Goal: Transaction & Acquisition: Purchase product/service

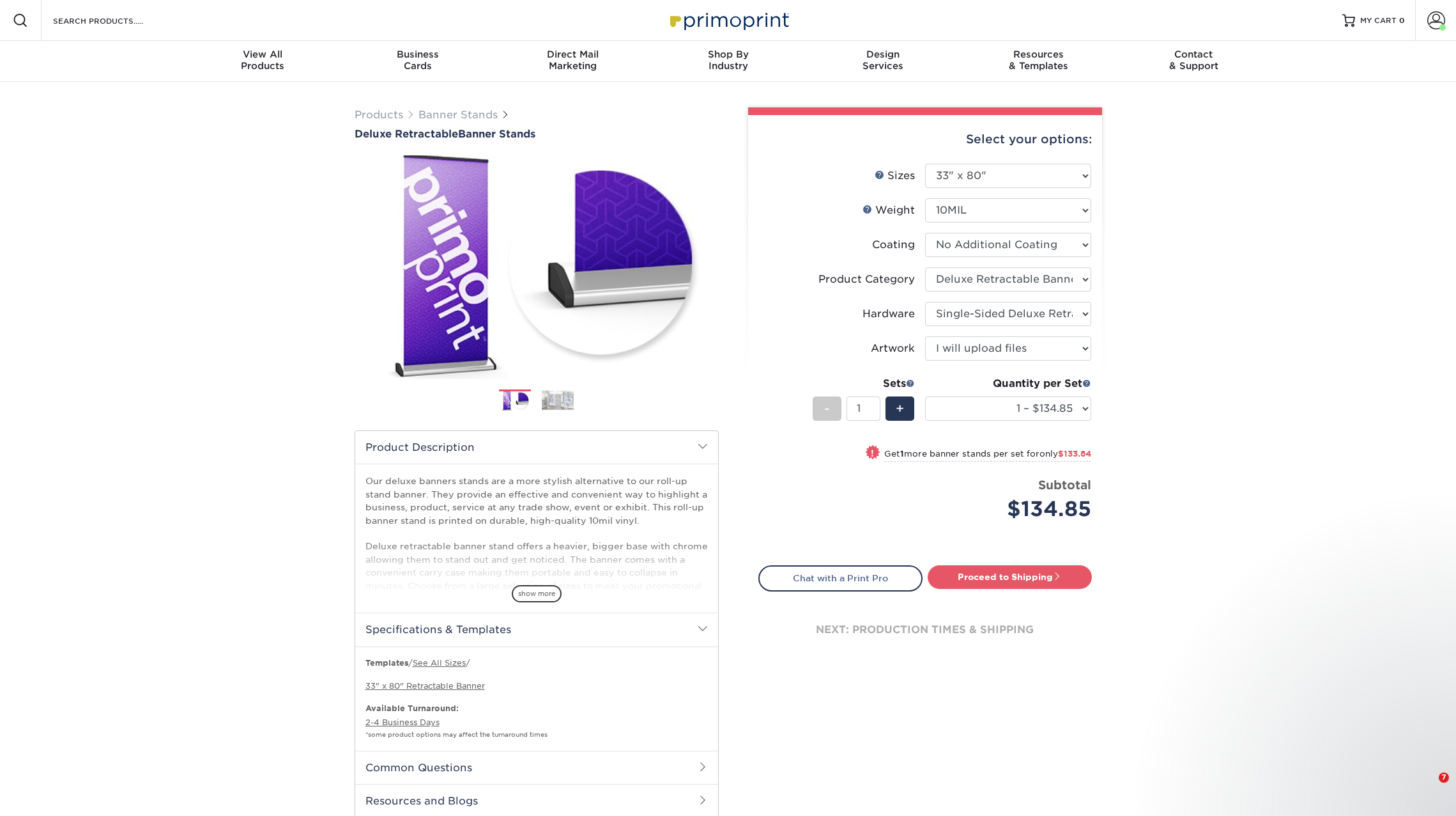
select select "33.00x80.00"
select select "deb82e1f-94dd-4fc2-adc3-95272b6b1220"
select select "8f8ed3c6-8570-4dec-a260-1d9d29af8a30"
select select "upload"
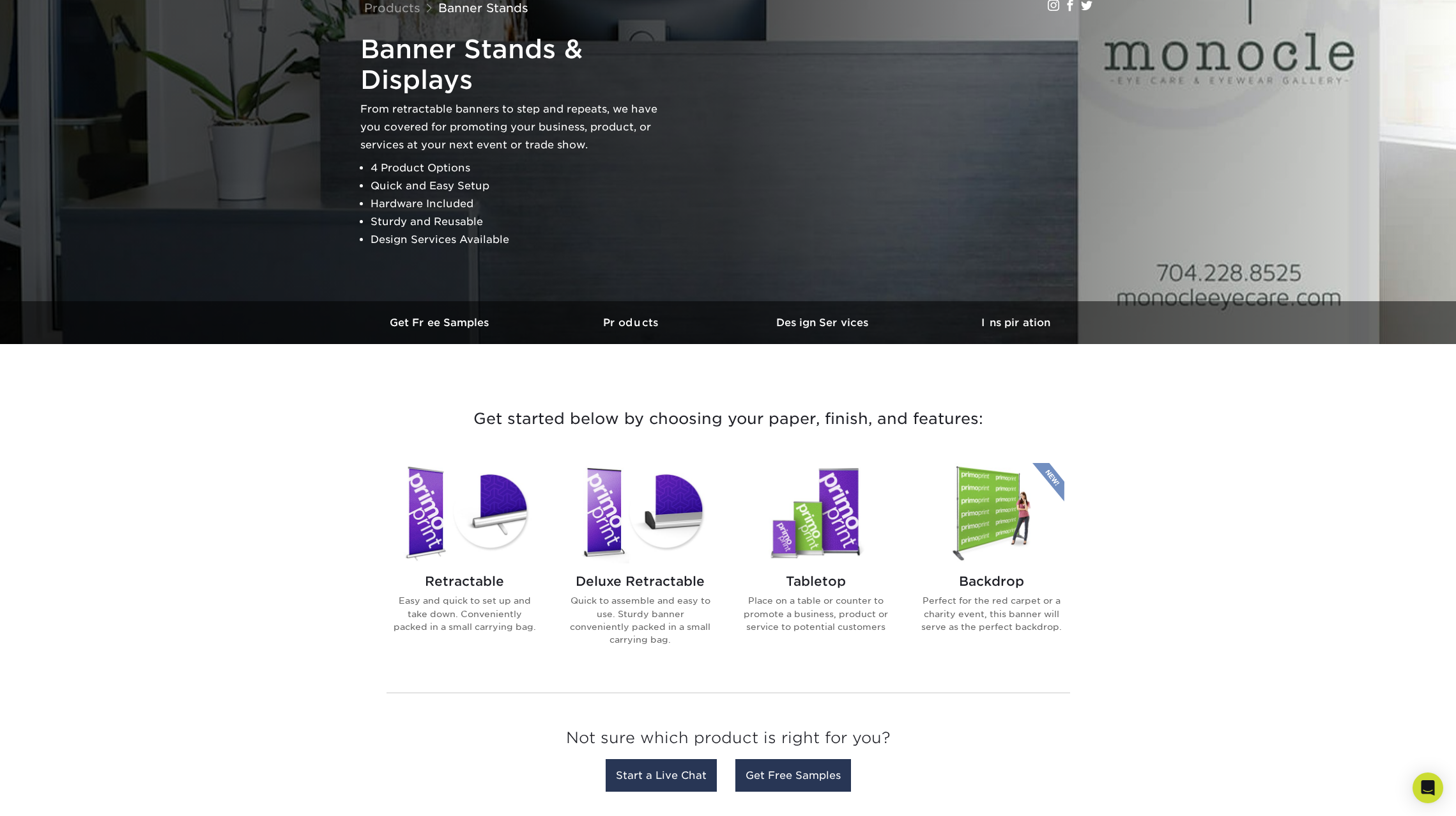
scroll to position [112, 0]
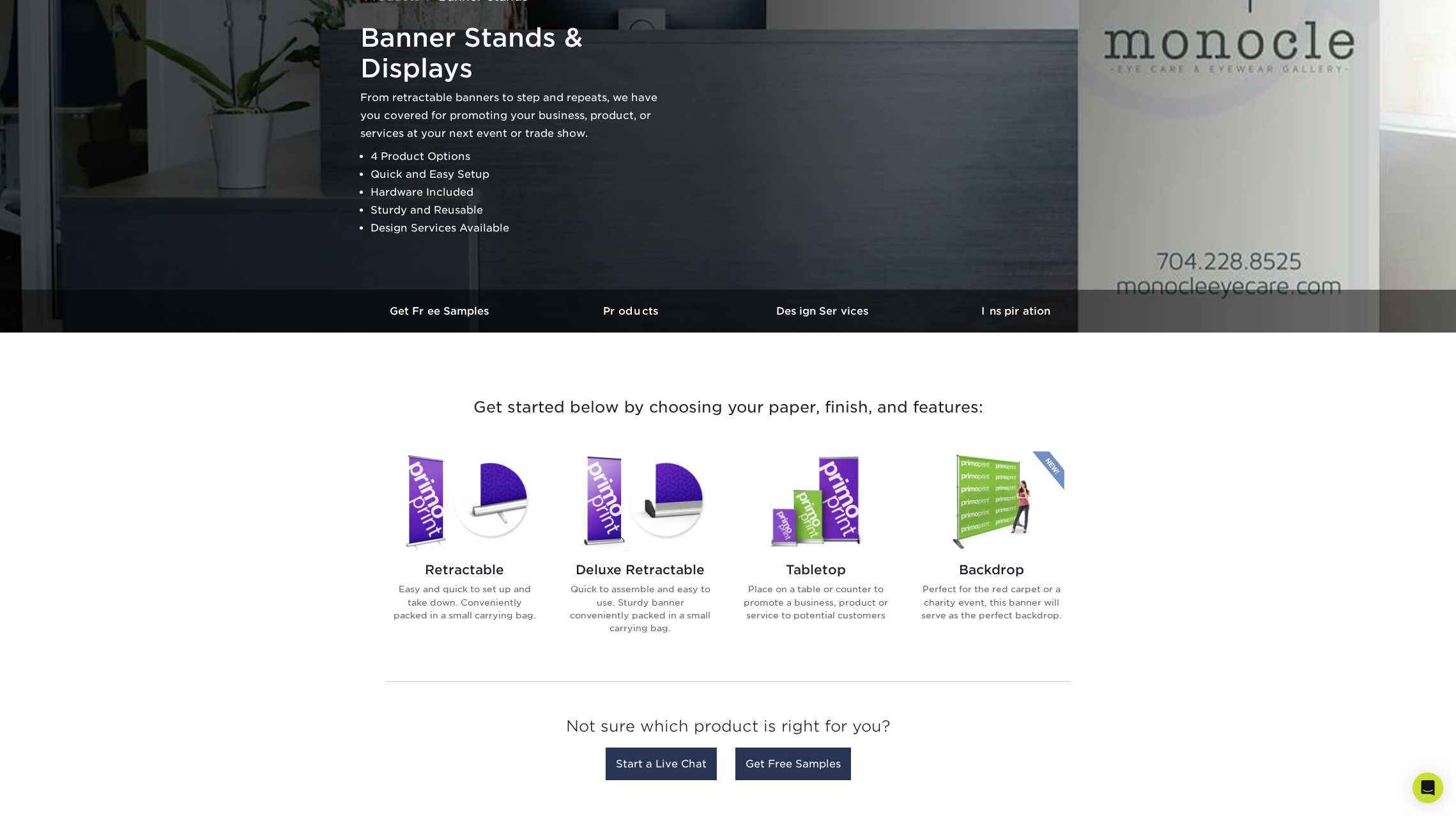
click at [812, 535] on img at bounding box center [816, 502] width 145 height 100
click at [445, 522] on img at bounding box center [465, 502] width 145 height 100
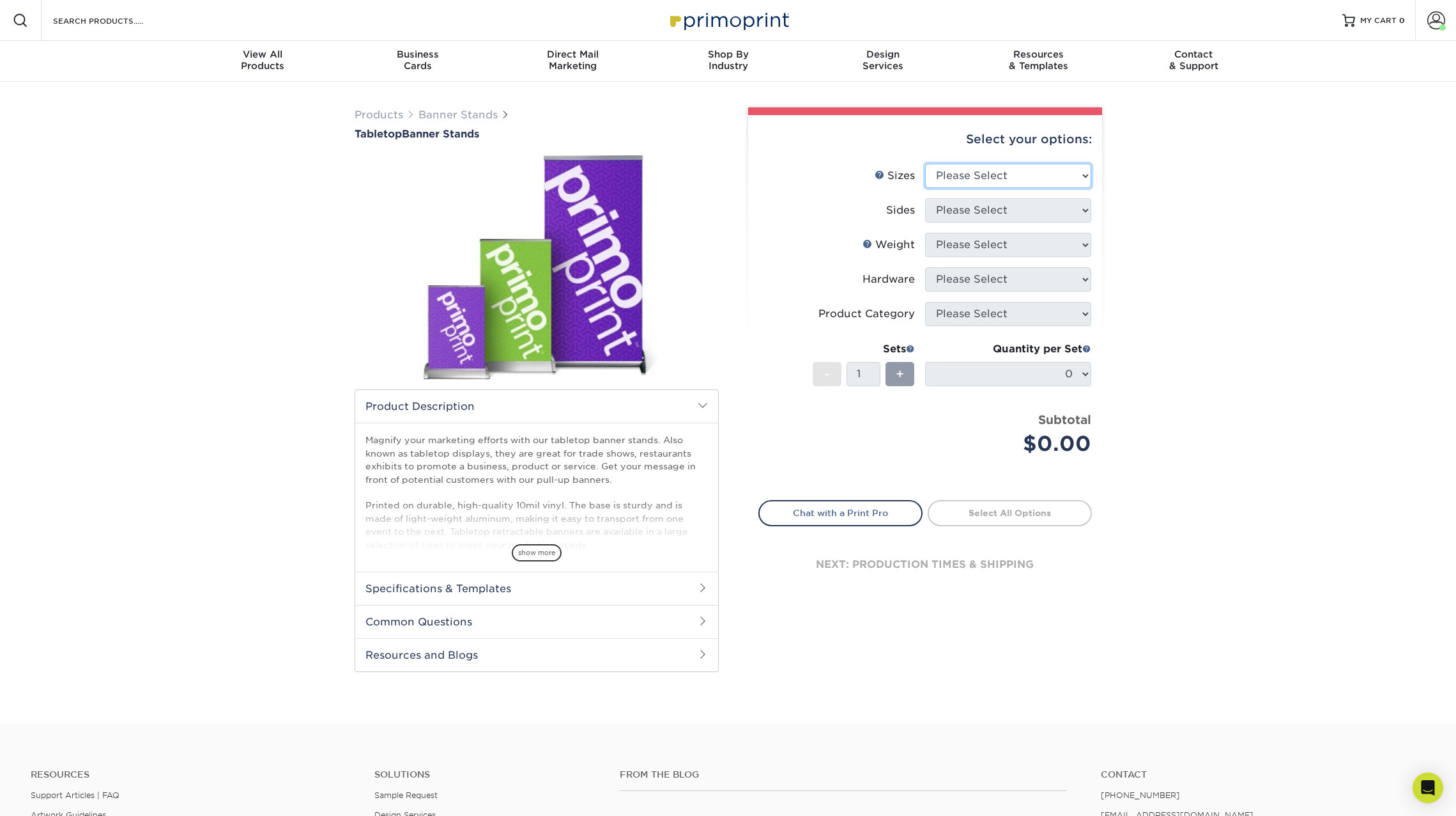
select select "15.75x32.00"
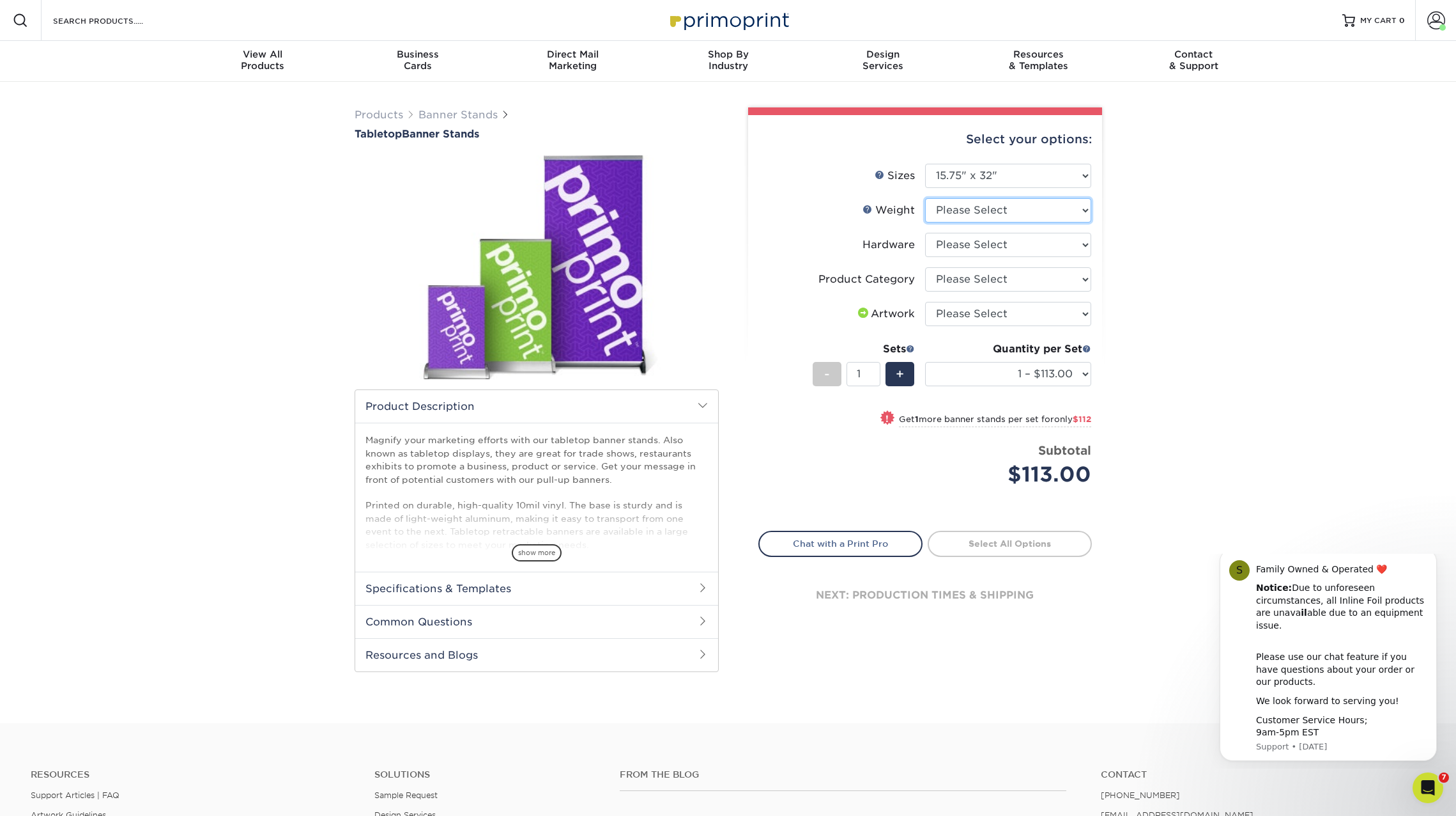
select select "10MILINDOOR"
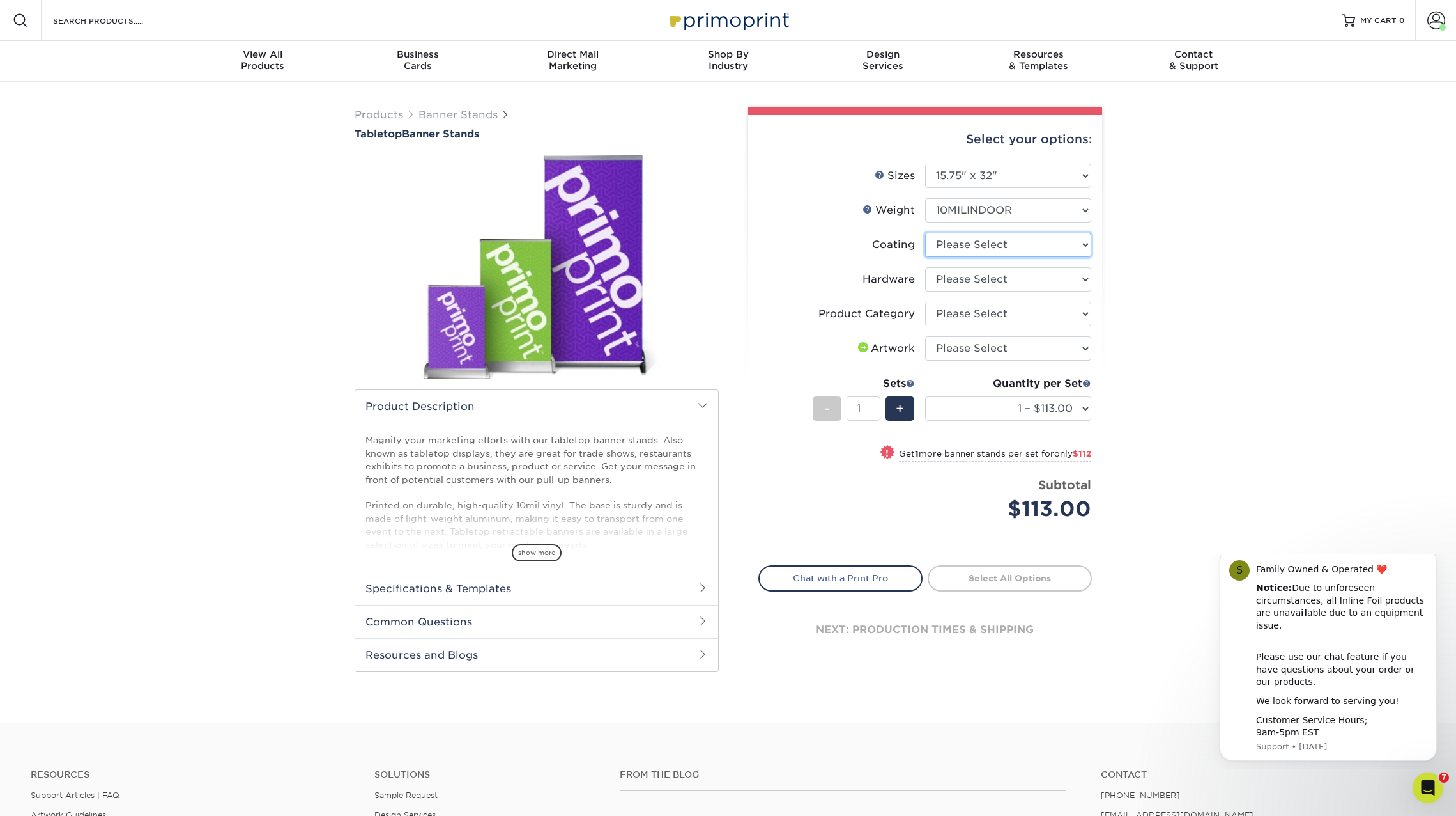
select select "3e7618de-abca-4bda-9f97-8b9129e913d8"
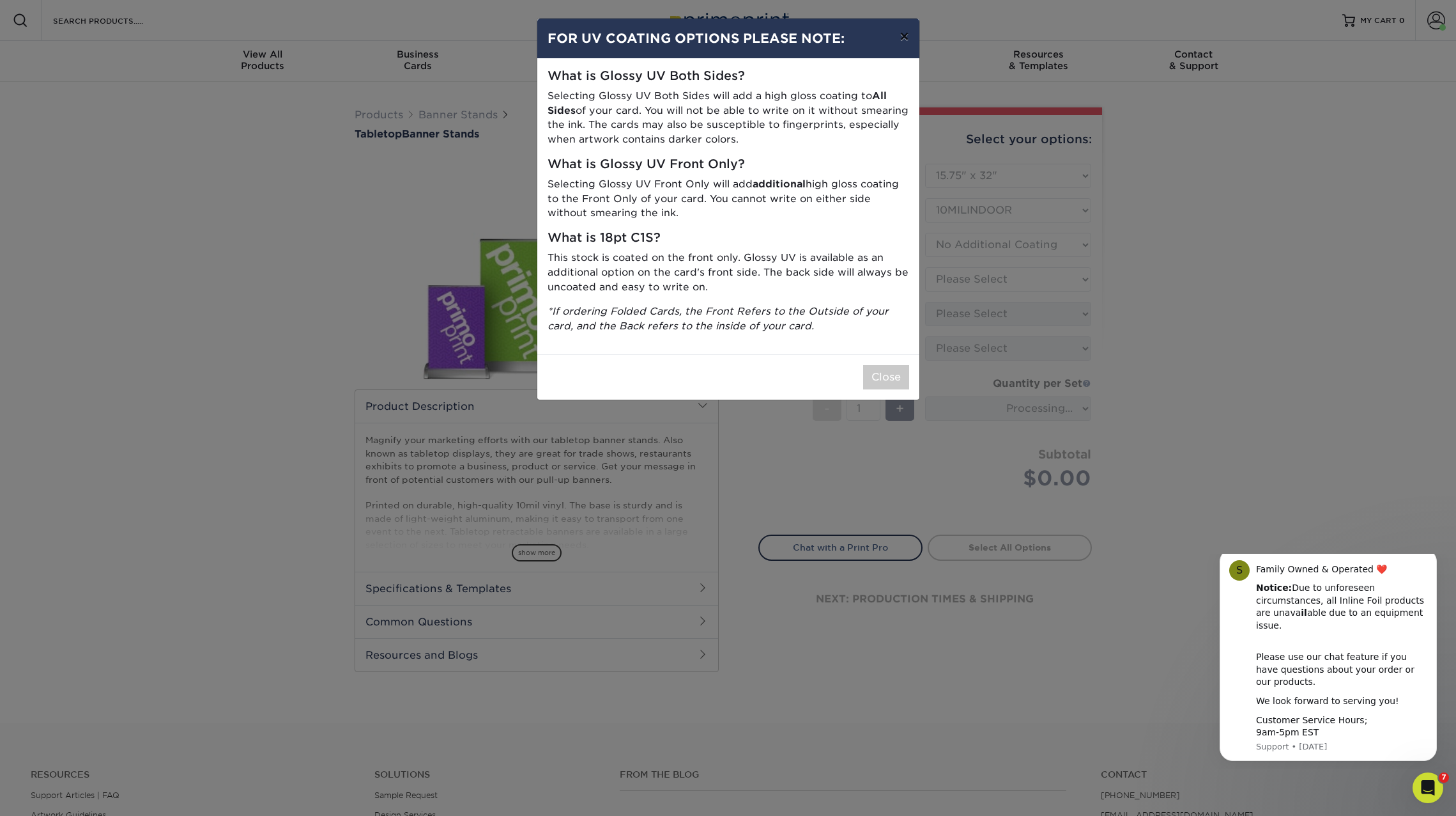
click at [902, 33] on button "×" at bounding box center [904, 36] width 29 height 36
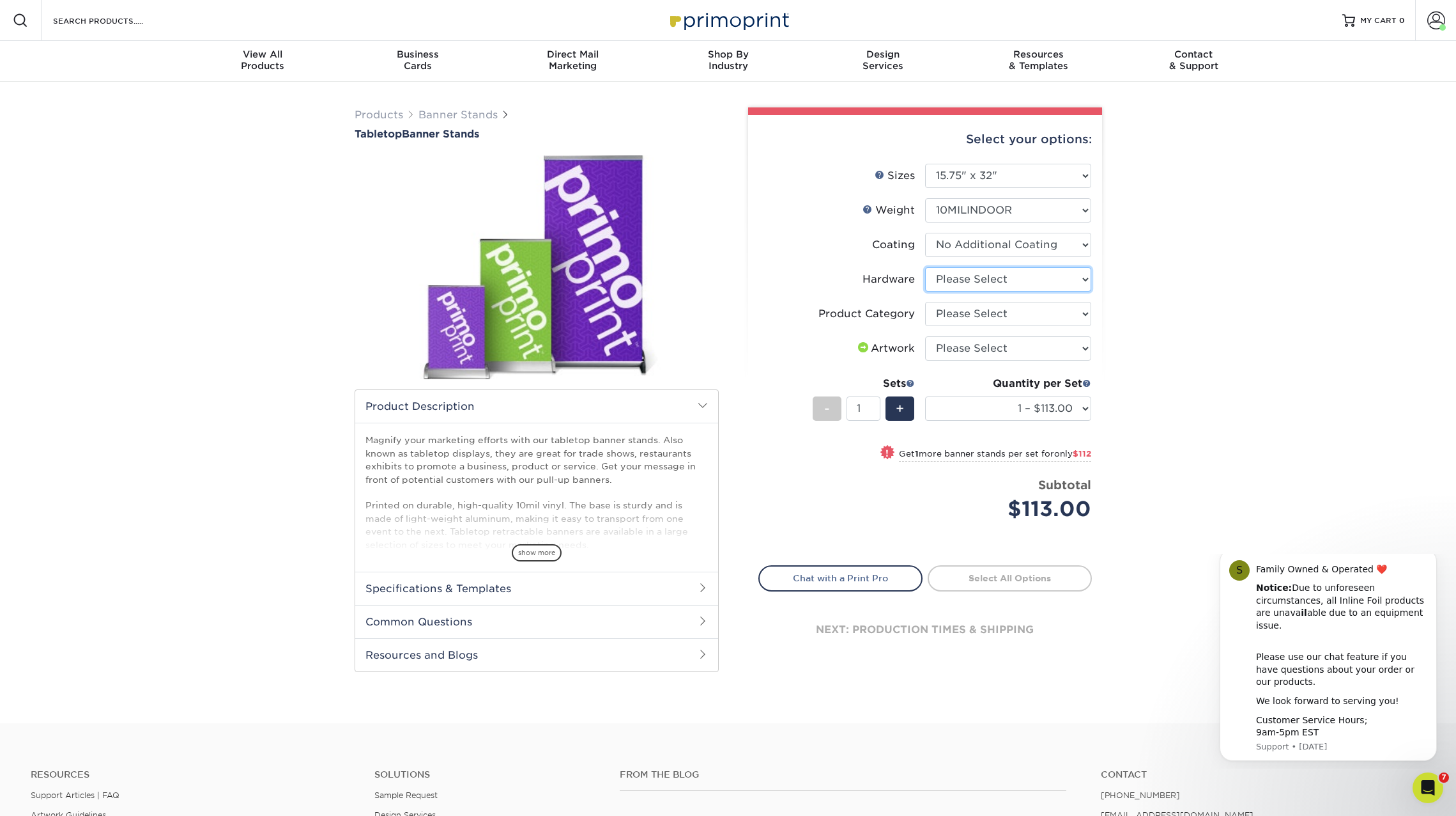
select select "c0bd27e5-75e7-4051-a58e-3fd99854861a"
select select "b0e3af40-0f6d-42a1-a58f-50af6eb89cf4"
select select "upload"
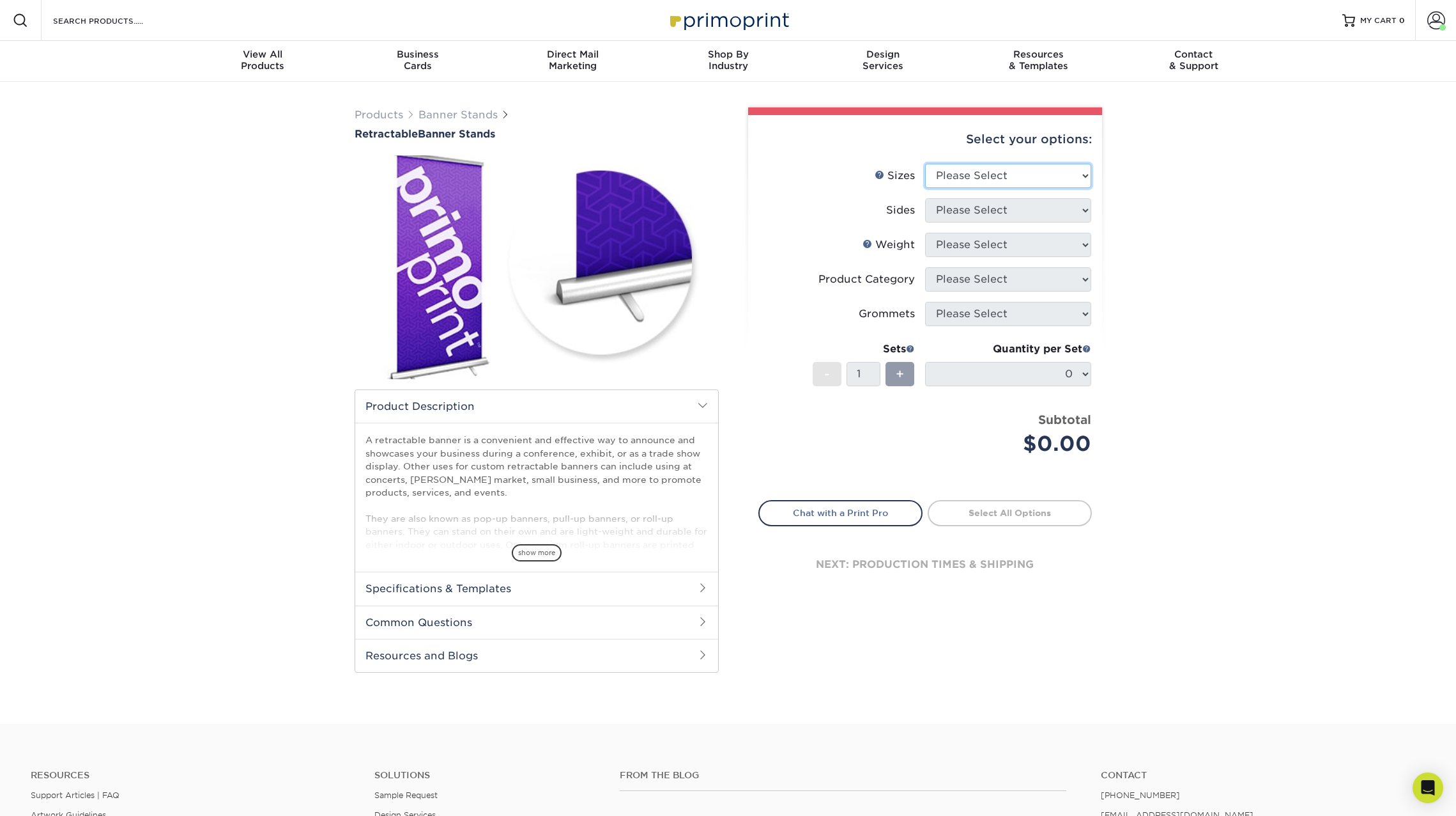
select select "33.00x80.00"
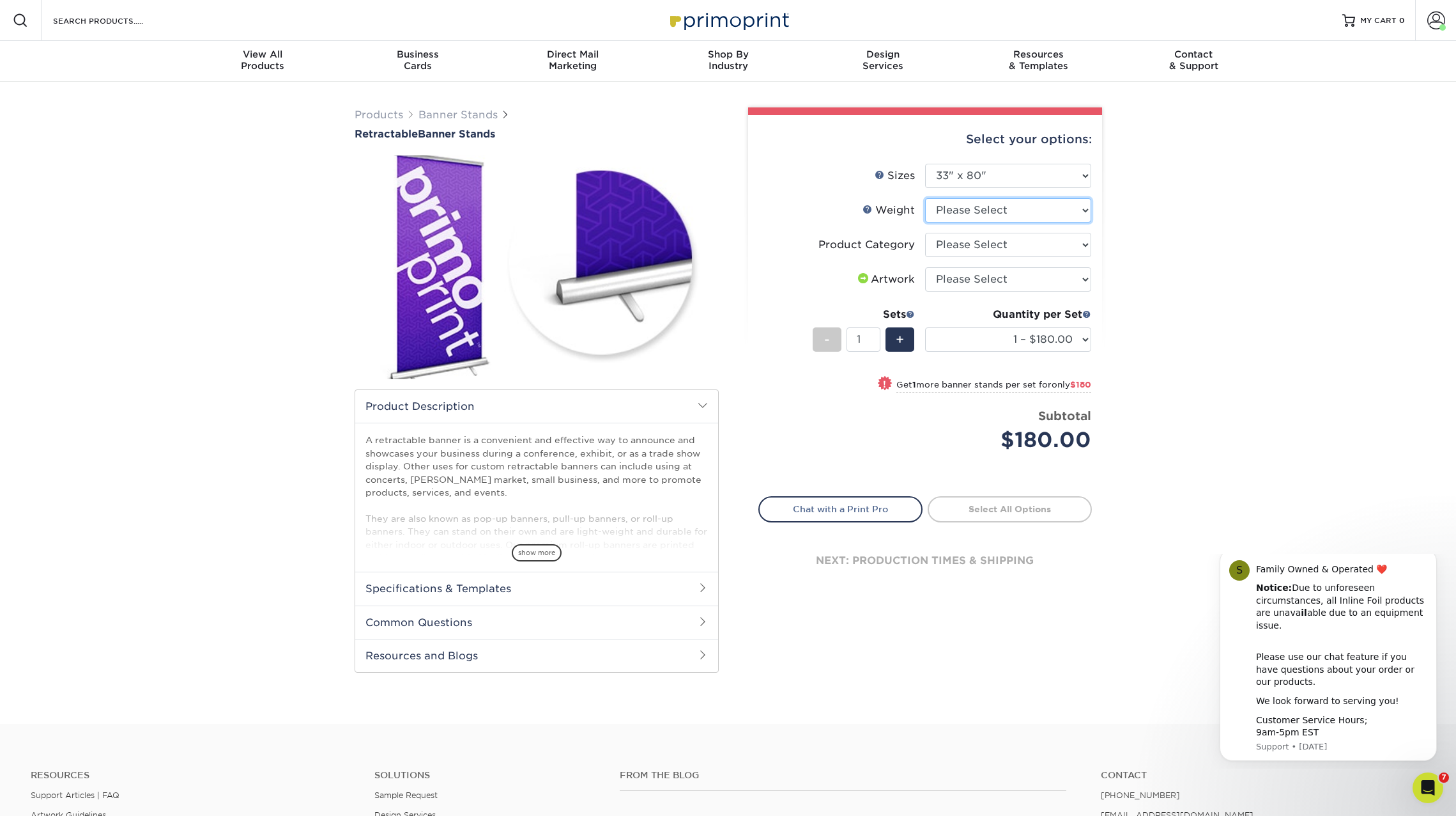
select select "10MIL"
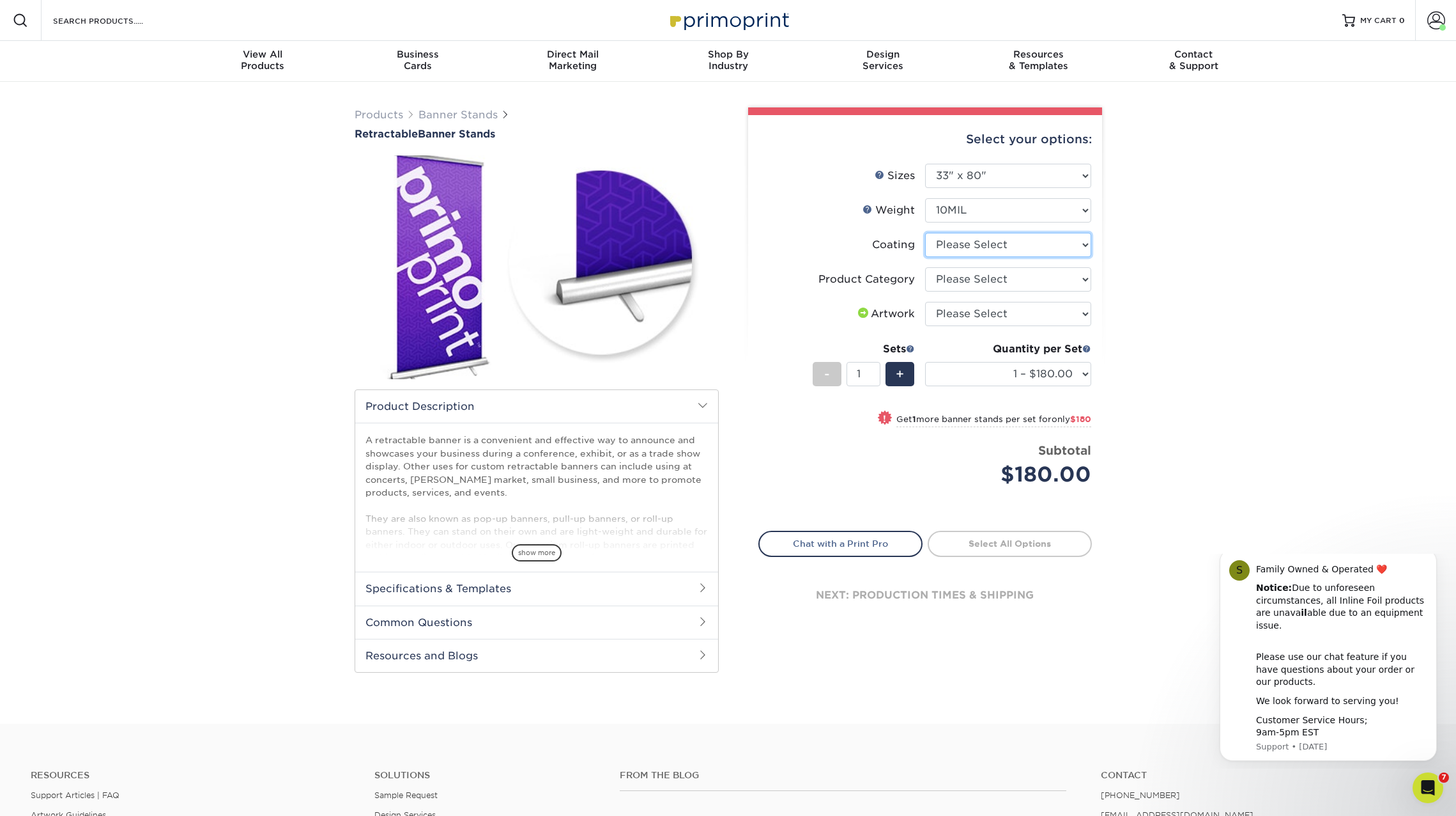
select select "3e7618de-abca-4bda-9f97-8b9129e913d8"
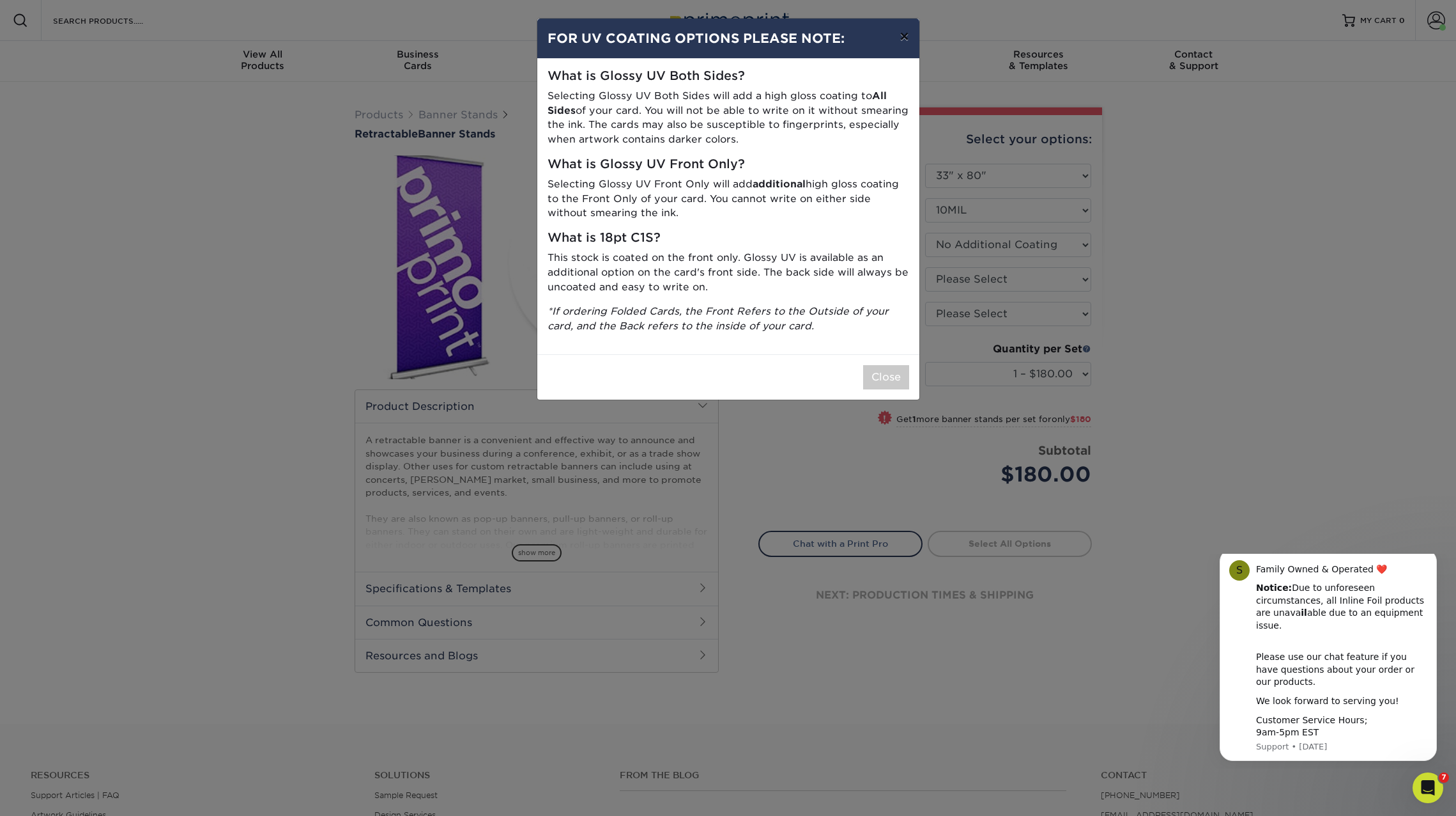
click at [901, 36] on button "×" at bounding box center [904, 36] width 29 height 36
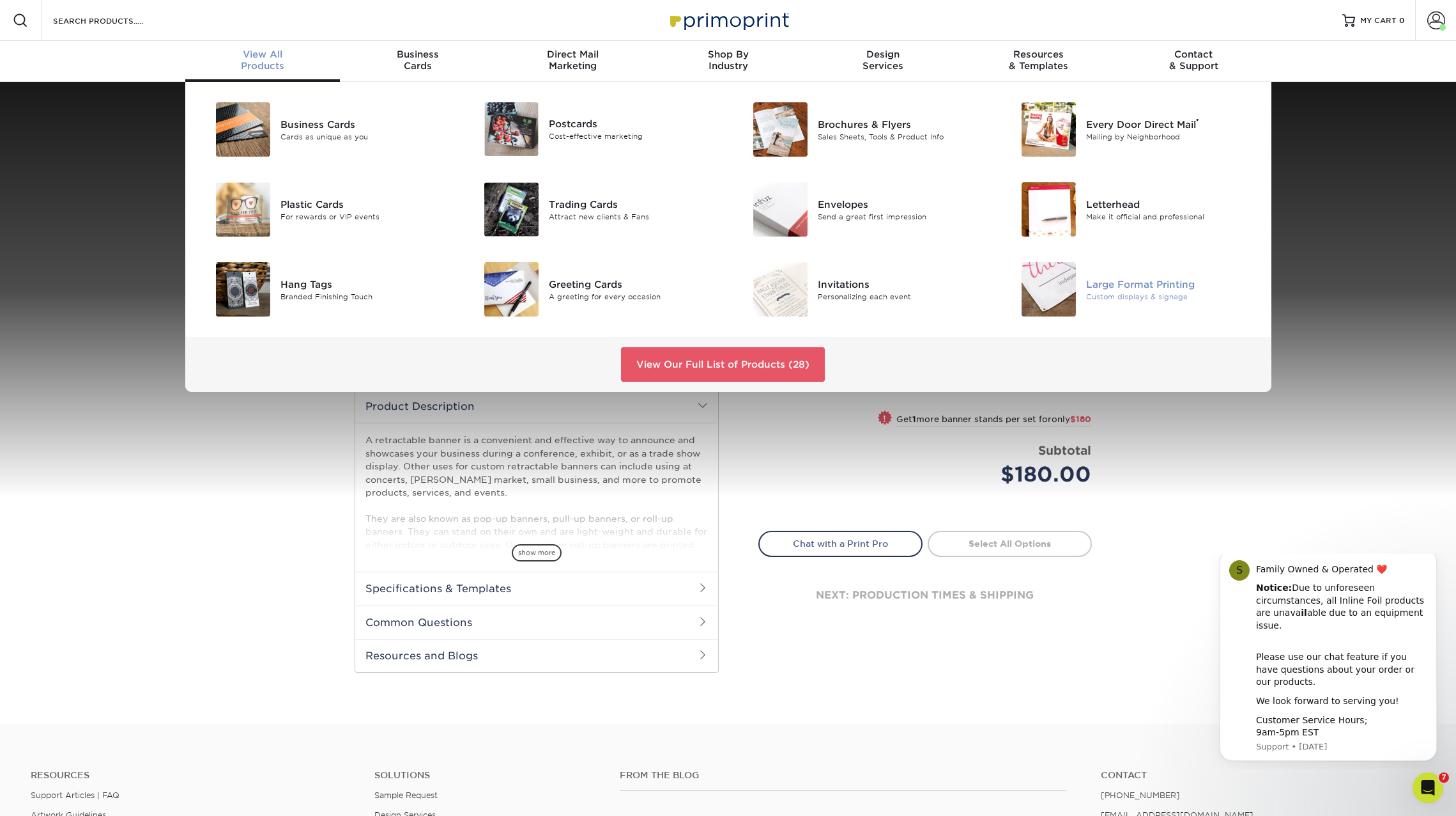
click at [1048, 277] on img at bounding box center [1050, 290] width 55 height 55
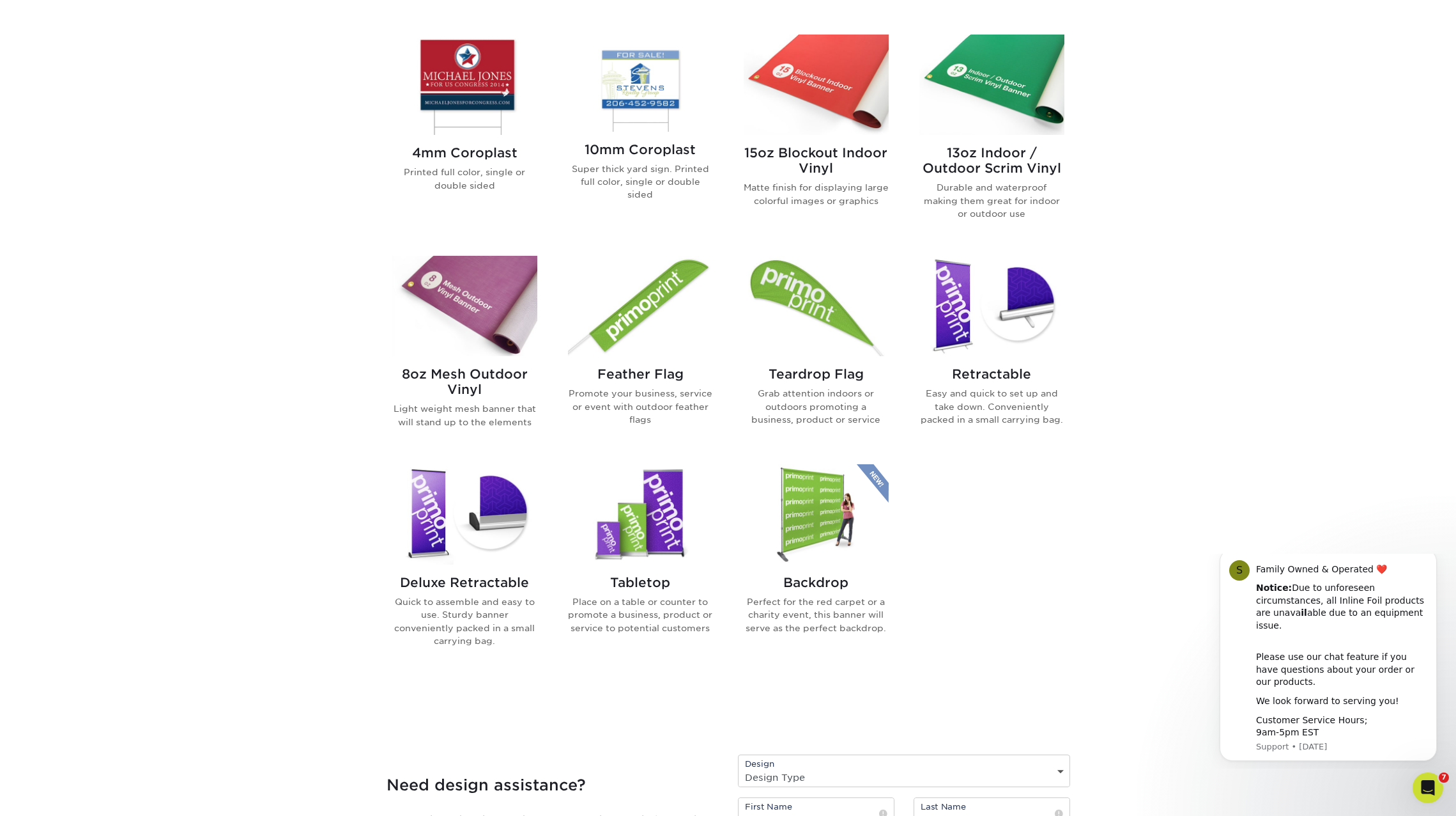
click at [477, 316] on img at bounding box center [465, 306] width 145 height 100
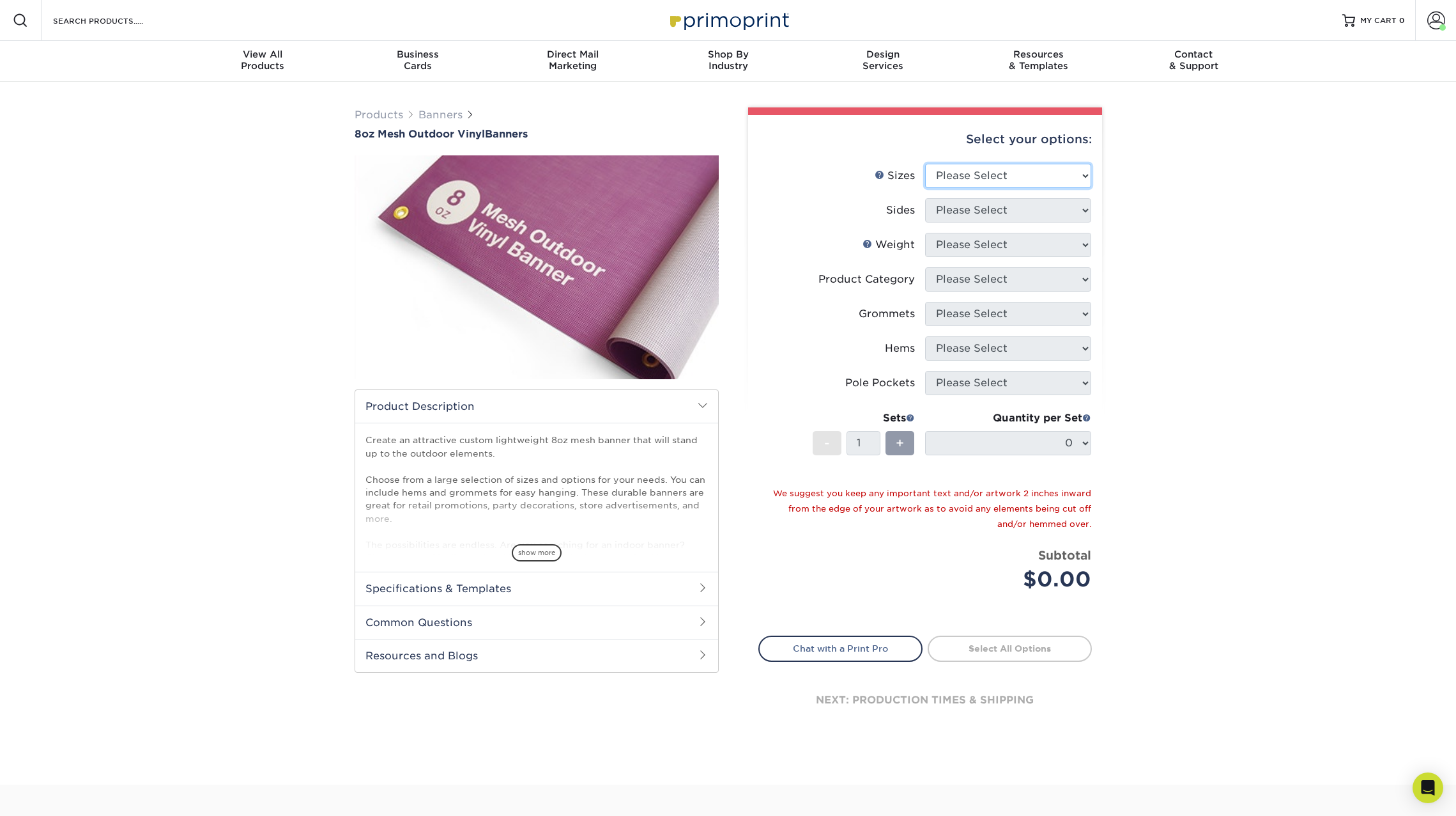
select select "48.00x120.00"
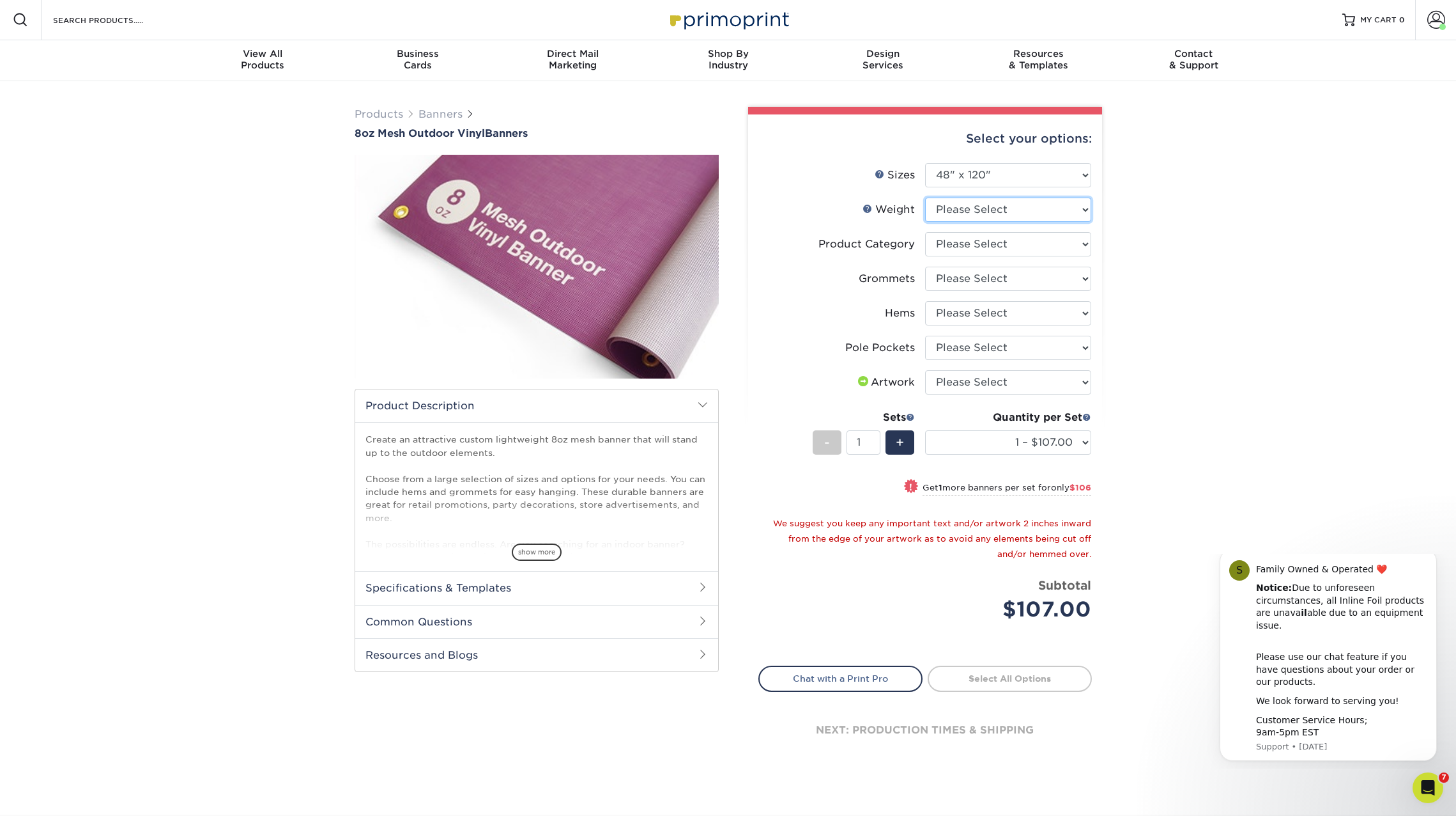
select select "8OZMESH"
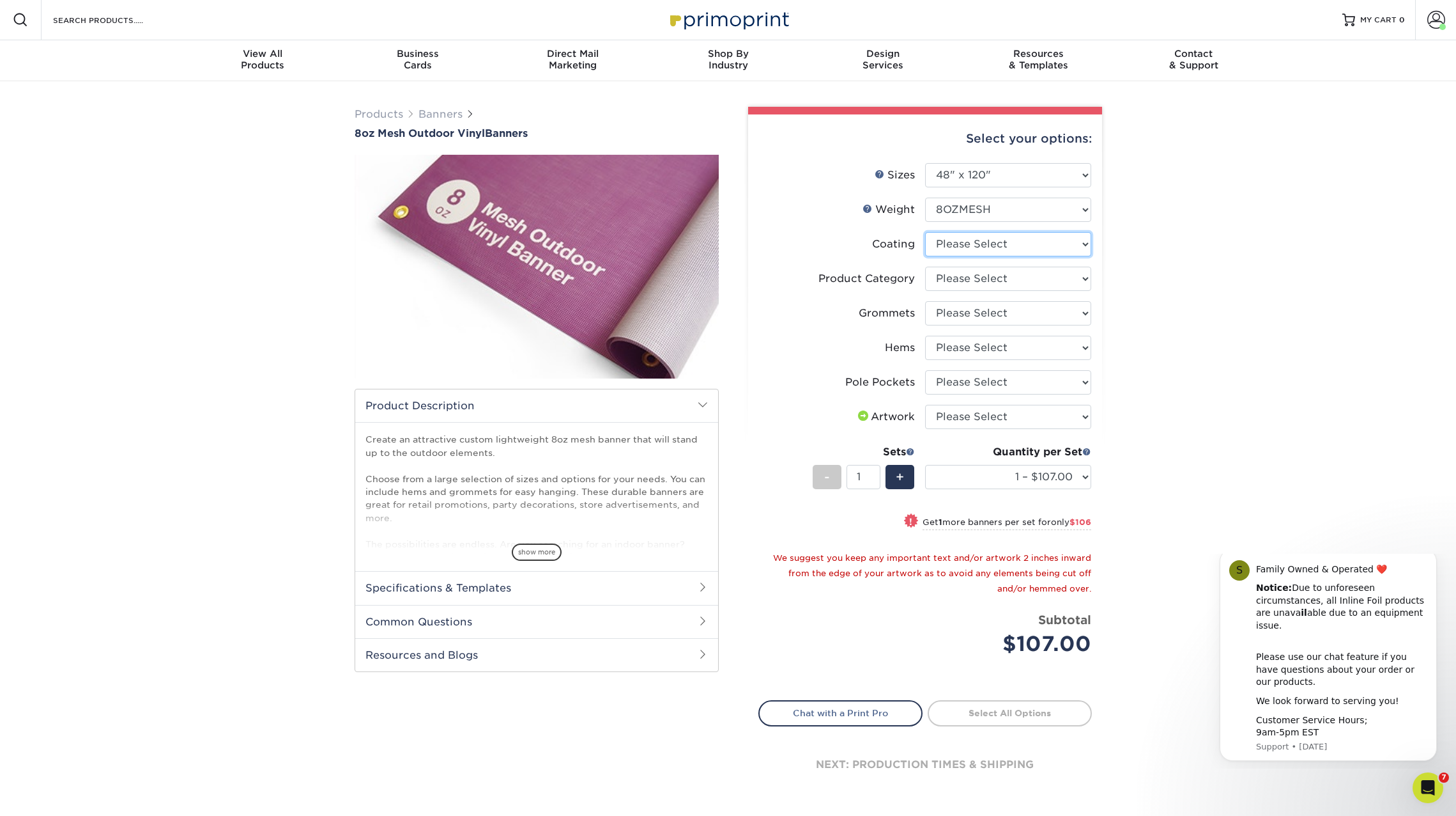
select select "3e7618de-abca-4bda-9f97-8b9129e913d8"
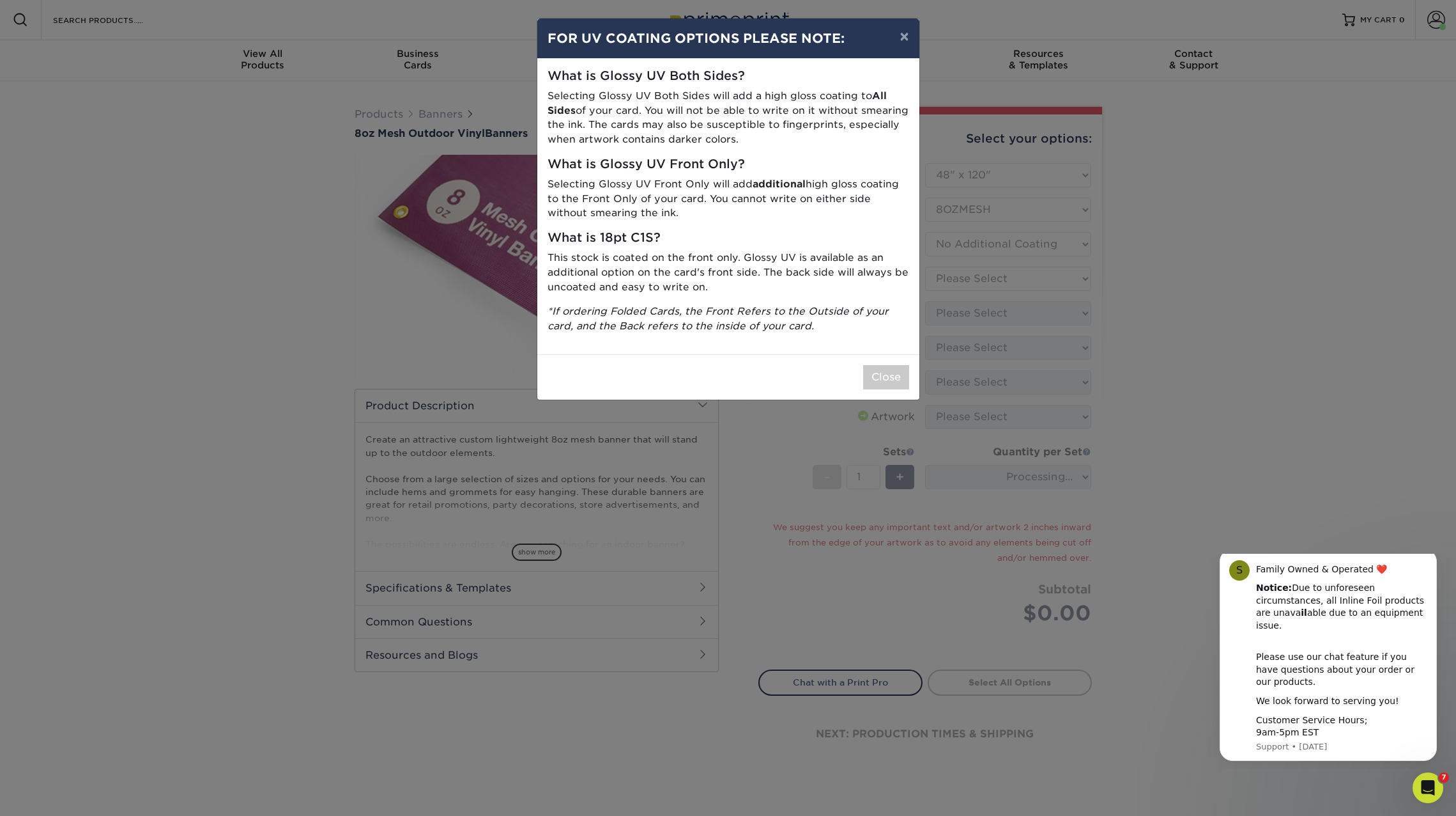
click at [912, 33] on button "×" at bounding box center [904, 36] width 29 height 36
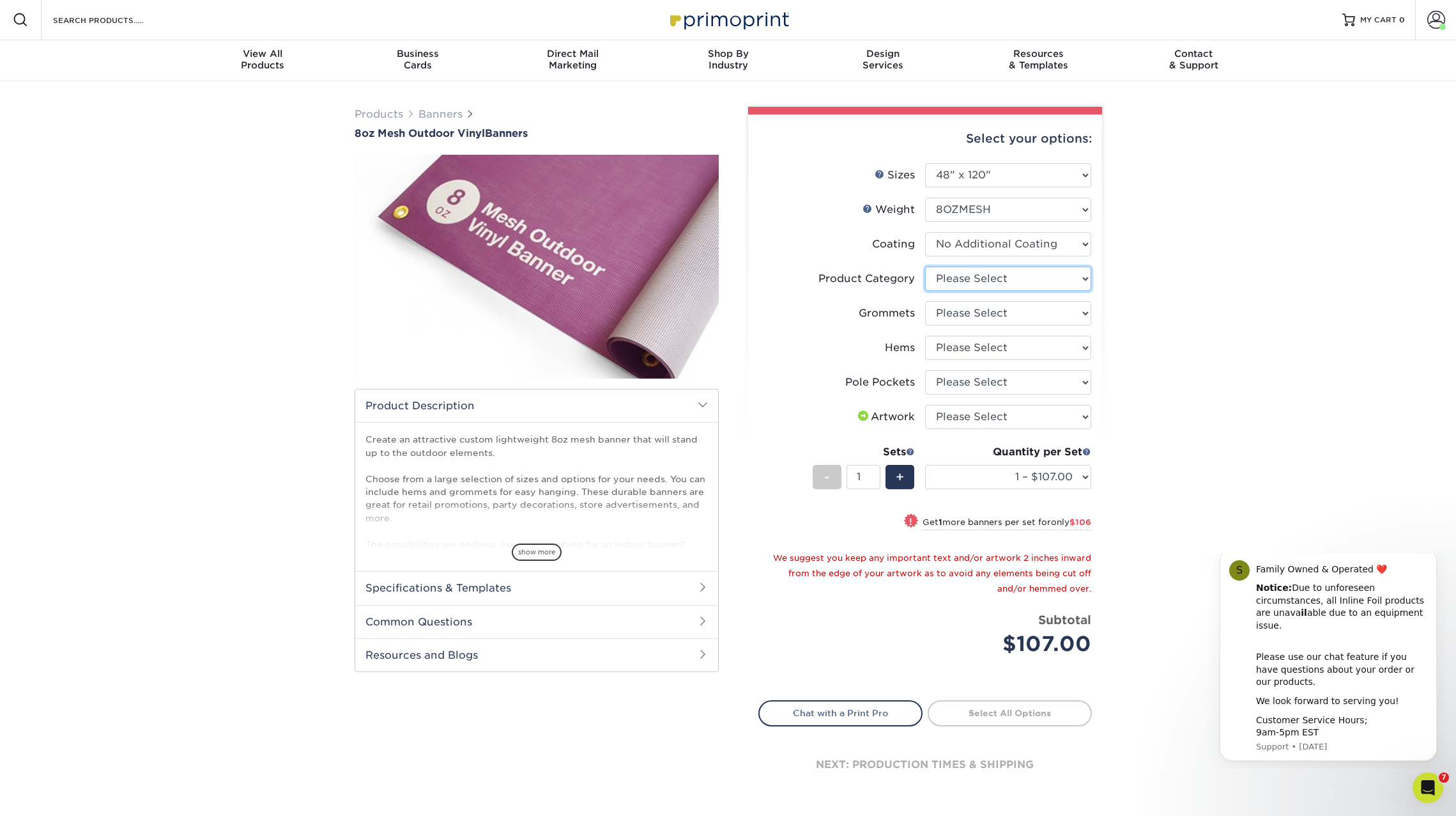
select select "fb3711ff-1725-42e1-bc4f-134fa5e422b0"
select select "ce33bba6-a87b-4293-934d-6f372bdce3e6"
select select "799b34bf-ff99-4291-b254-51157b744628"
select select "722894a4-3d87-4b07-8789-5996e19167f0"
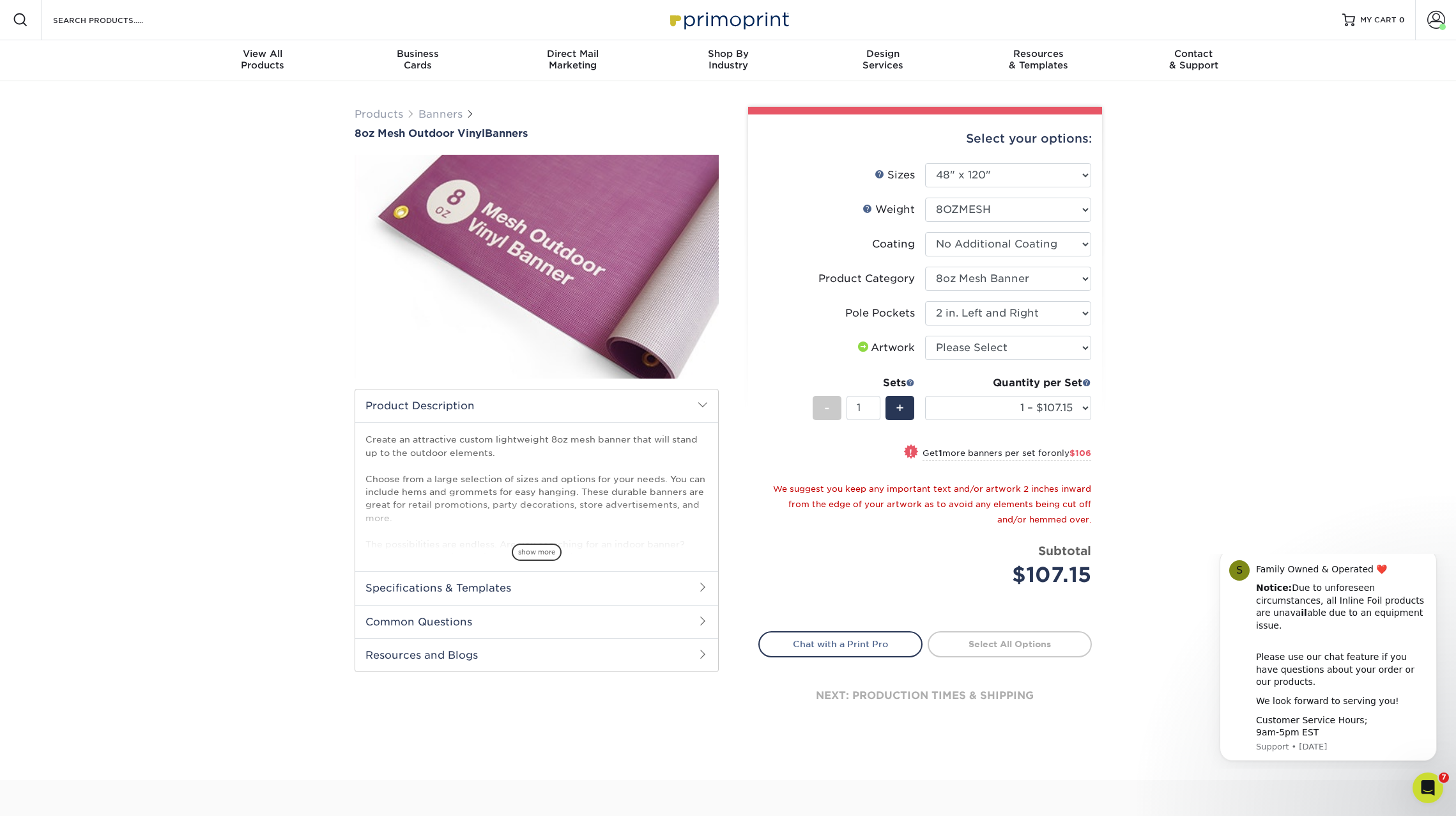
click at [1129, 406] on div "Products Banners 8oz Mesh Outdoor Vinyl Banners Bleed: show more /" at bounding box center [728, 430] width 1456 height 699
